Goal: Task Accomplishment & Management: Manage account settings

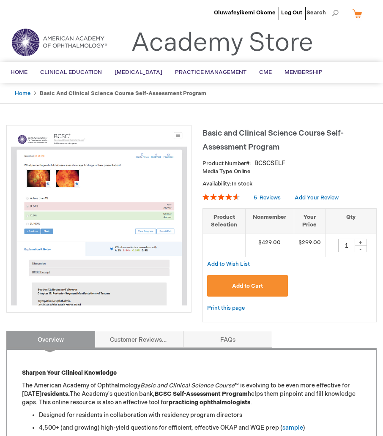
click at [234, 9] on li "Oluwafeyikemi Okome" at bounding box center [245, 12] width 66 height 25
click at [236, 8] on li "Oluwafeyikemi Okome" at bounding box center [245, 12] width 66 height 25
click at [227, 11] on span "Oluwafeyikemi Okome" at bounding box center [245, 12] width 62 height 7
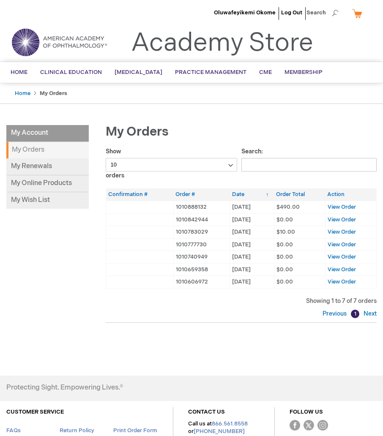
click at [79, 37] on img at bounding box center [58, 42] width 101 height 30
